Goal: Task Accomplishment & Management: Use online tool/utility

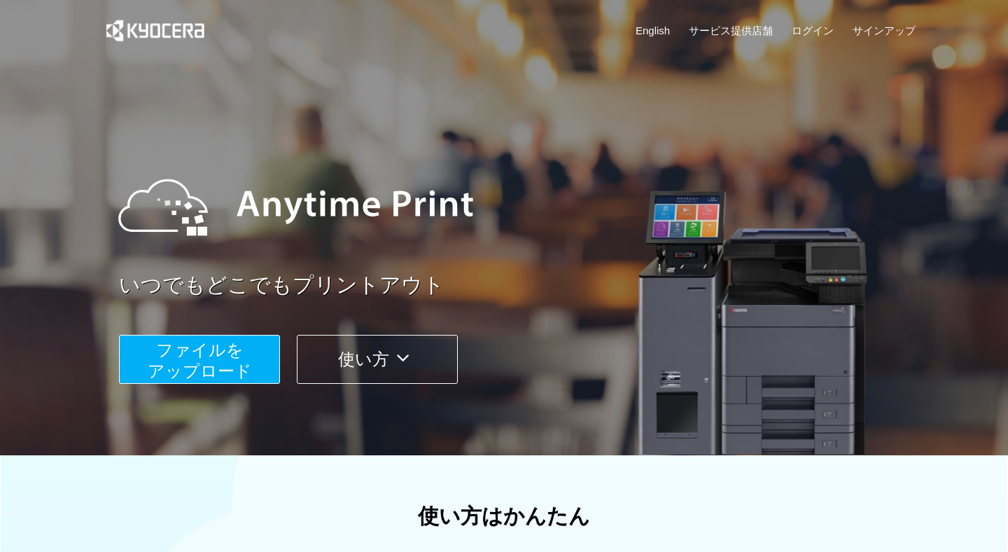
click at [350, 374] on button "使い方" at bounding box center [377, 359] width 161 height 49
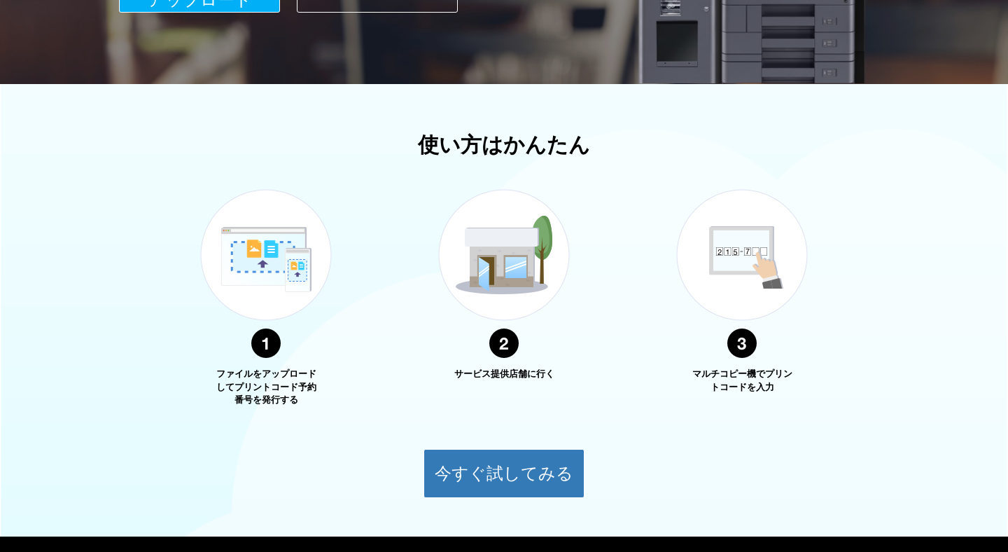
scroll to position [442, 0]
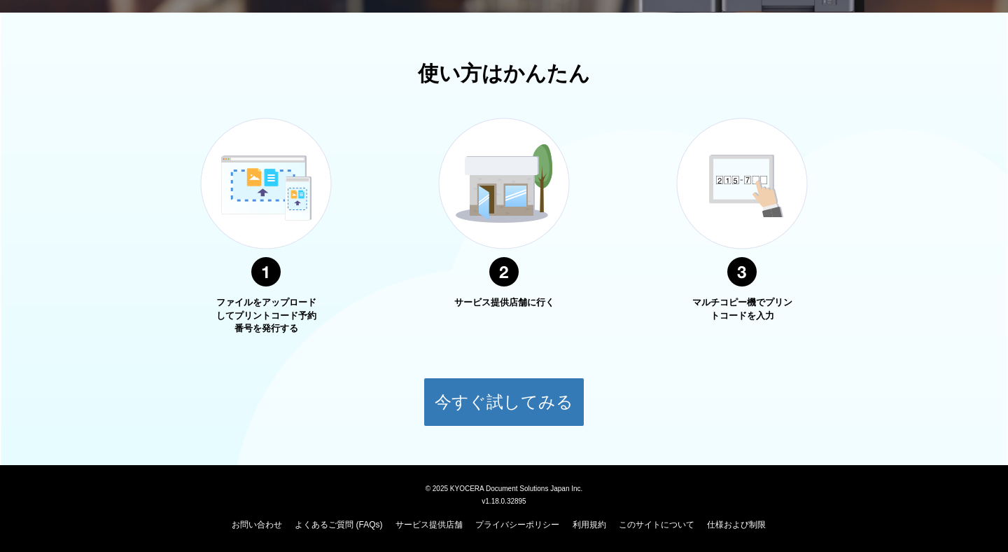
click at [494, 227] on img at bounding box center [504, 202] width 175 height 221
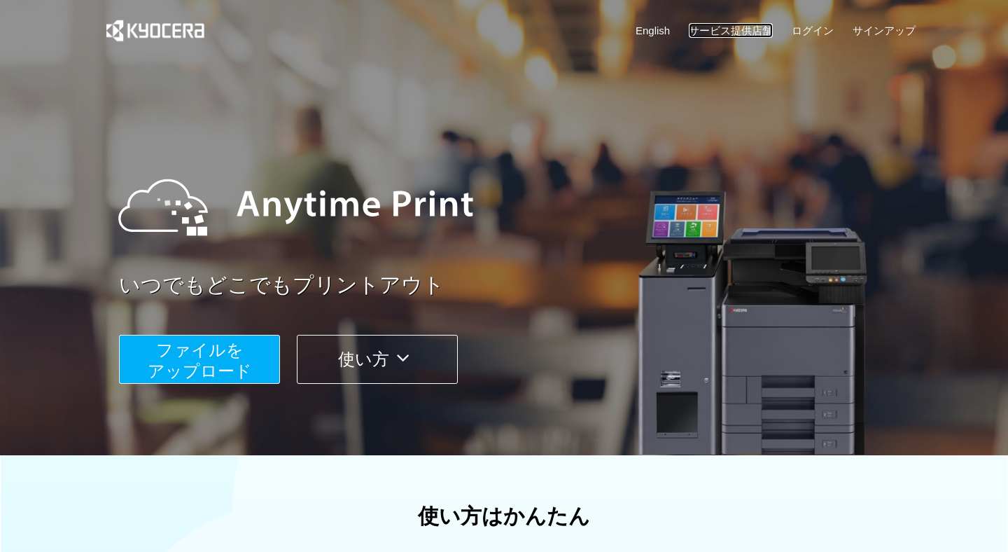
click at [708, 26] on link "サービス提供店舗" at bounding box center [731, 30] width 84 height 15
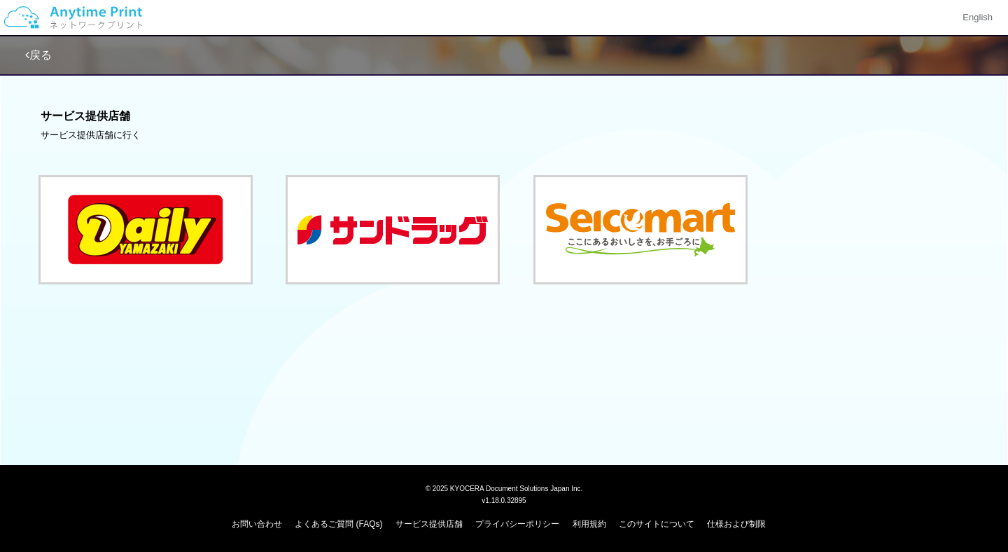
click at [40, 58] on link "戻る" at bounding box center [38, 55] width 27 height 12
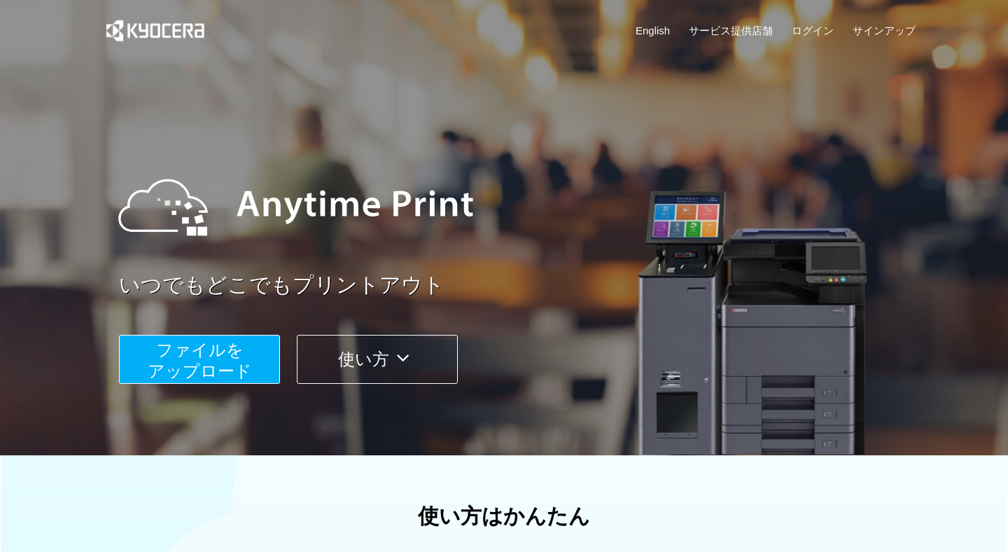
click at [167, 371] on span "ファイルを ​​アップロード" at bounding box center [200, 360] width 104 height 40
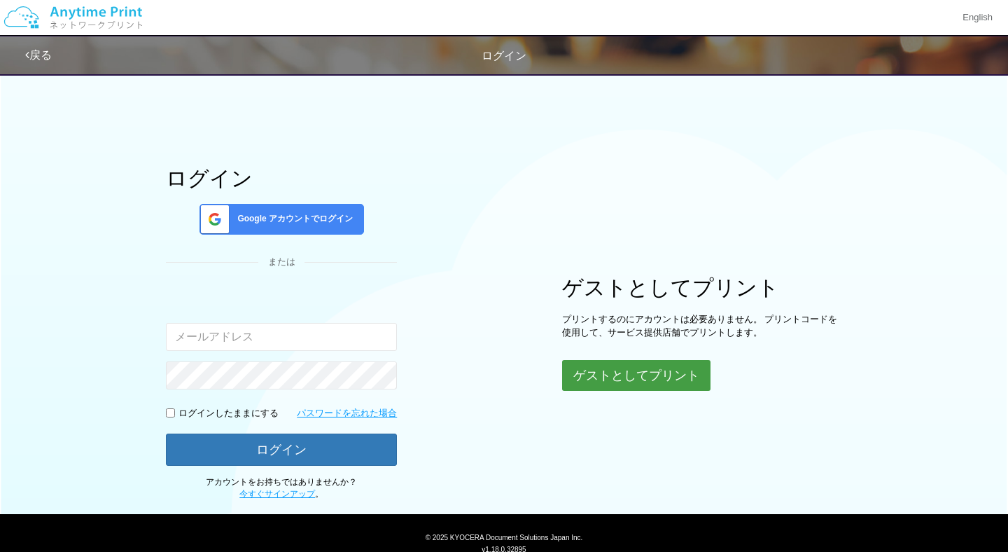
click at [594, 370] on button "ゲストとしてプリント" at bounding box center [636, 375] width 148 height 31
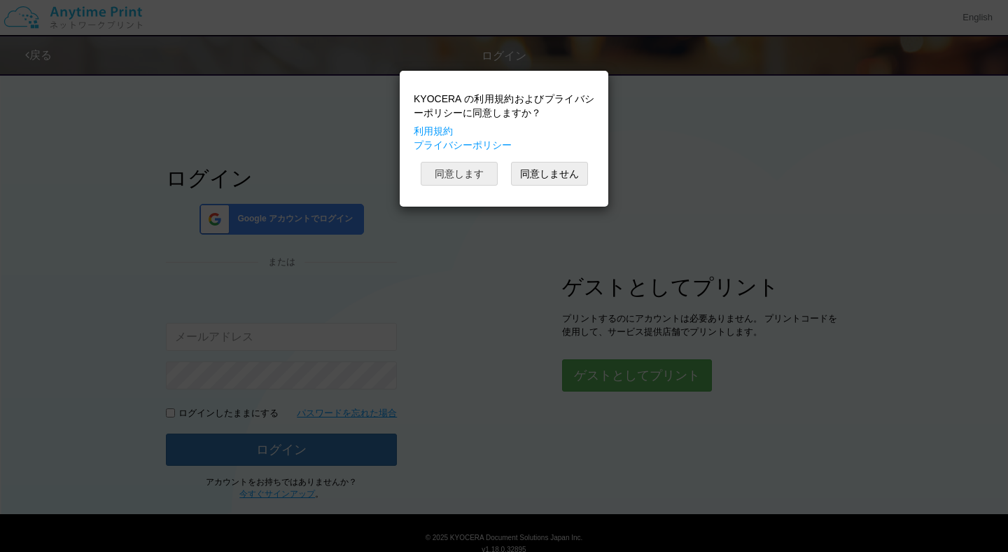
click at [469, 183] on button "同意します" at bounding box center [459, 174] width 77 height 24
